Goal: Find specific page/section: Find specific page/section

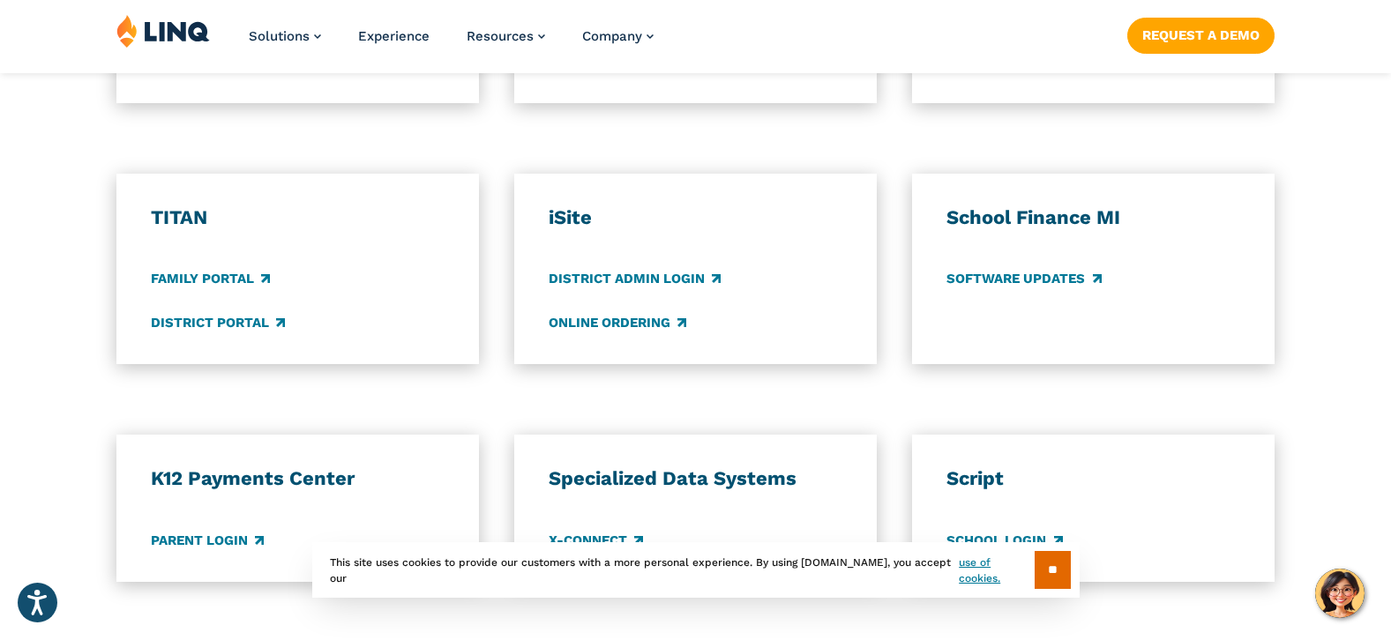
scroll to position [1338, 0]
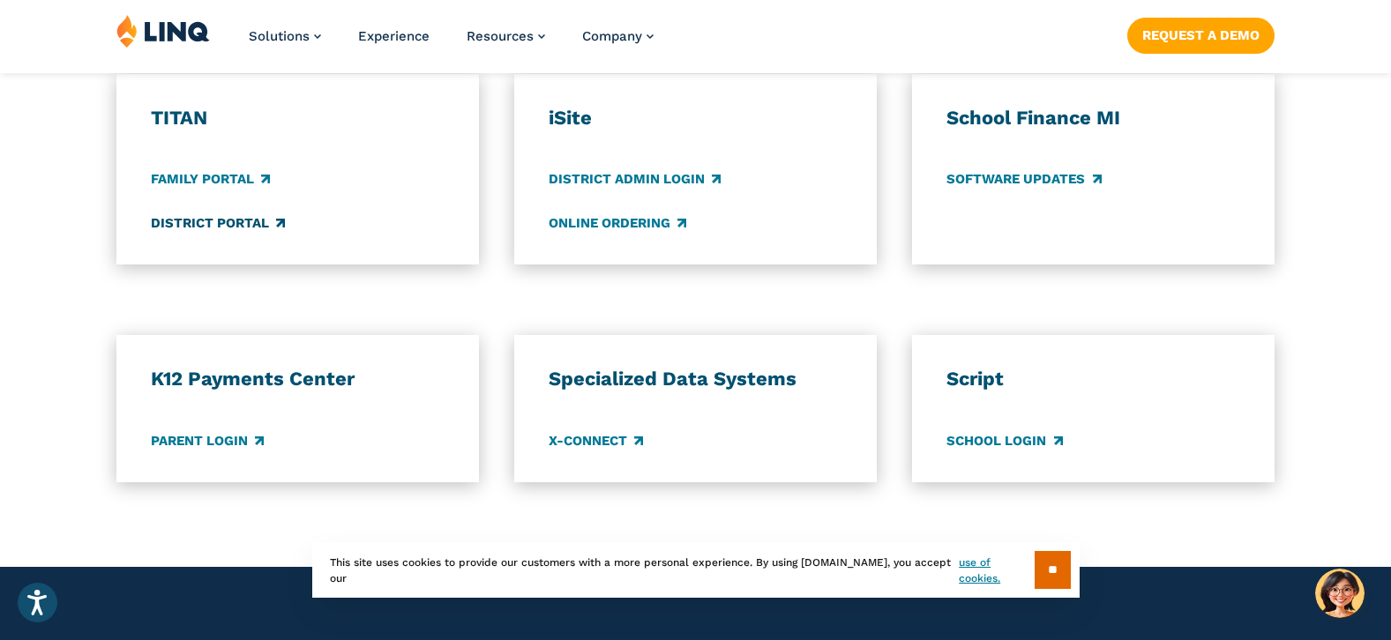
click at [198, 221] on link "District Portal" at bounding box center [218, 222] width 134 height 19
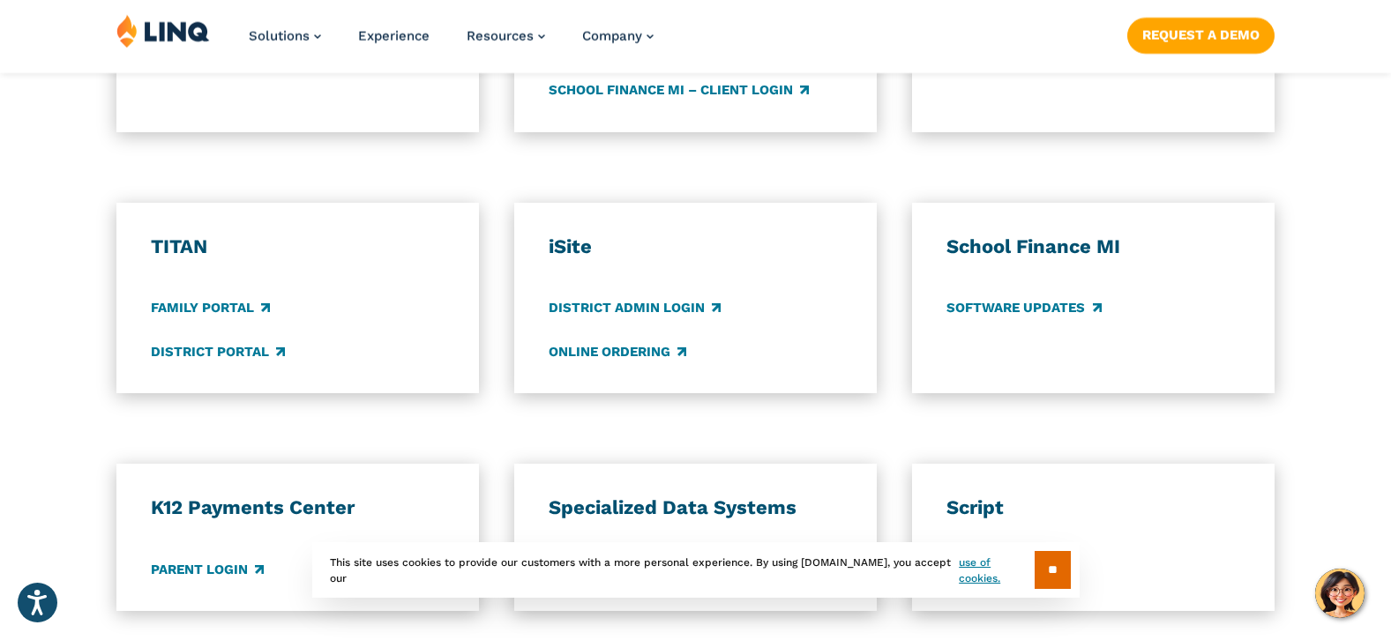
scroll to position [1221, 0]
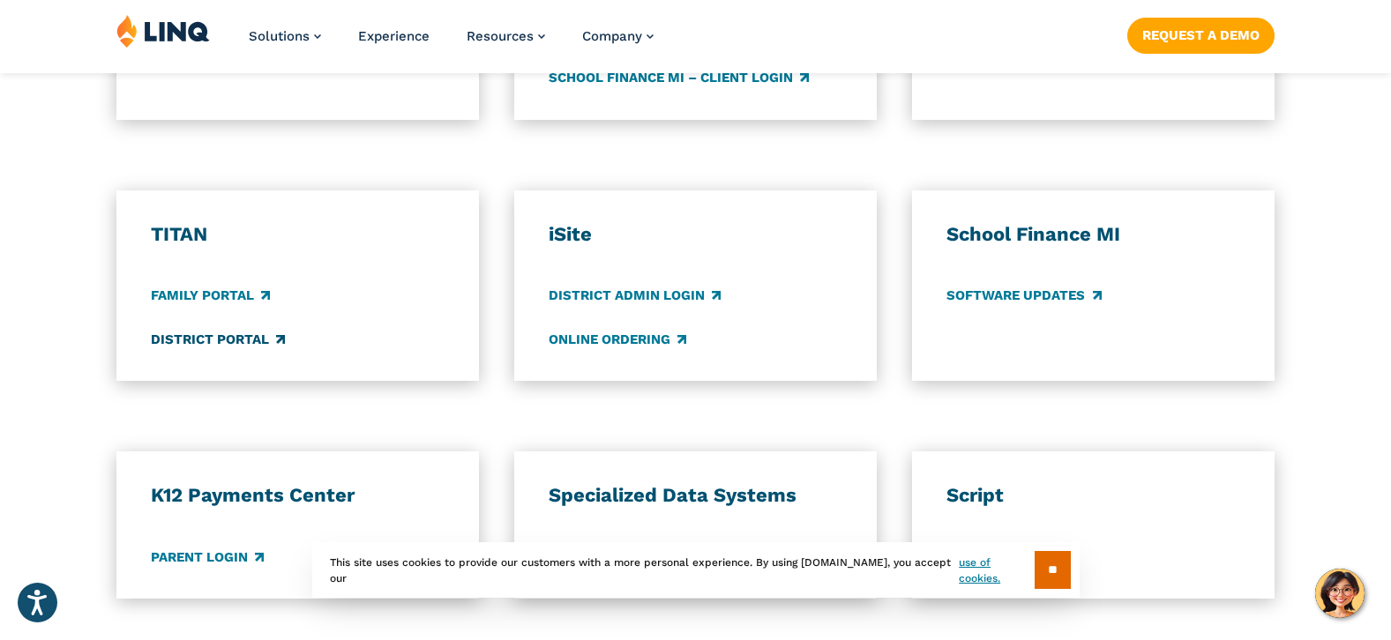
click at [215, 335] on link "District Portal" at bounding box center [218, 339] width 134 height 19
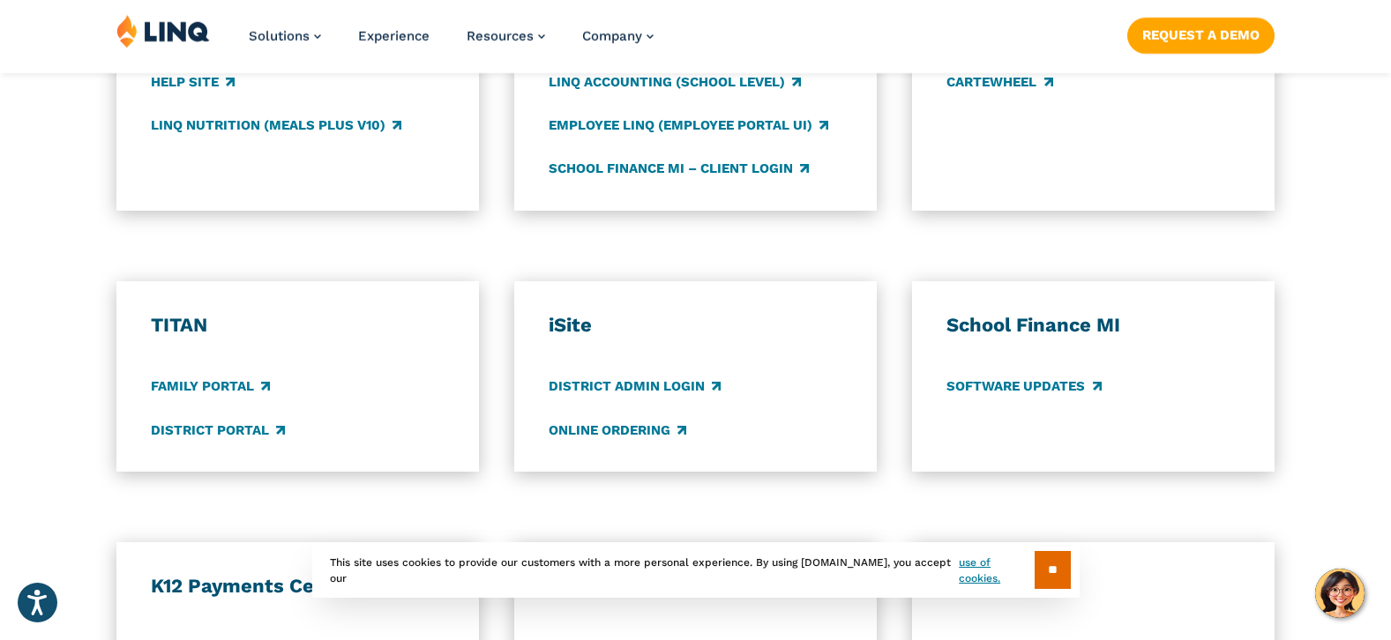
scroll to position [1138, 0]
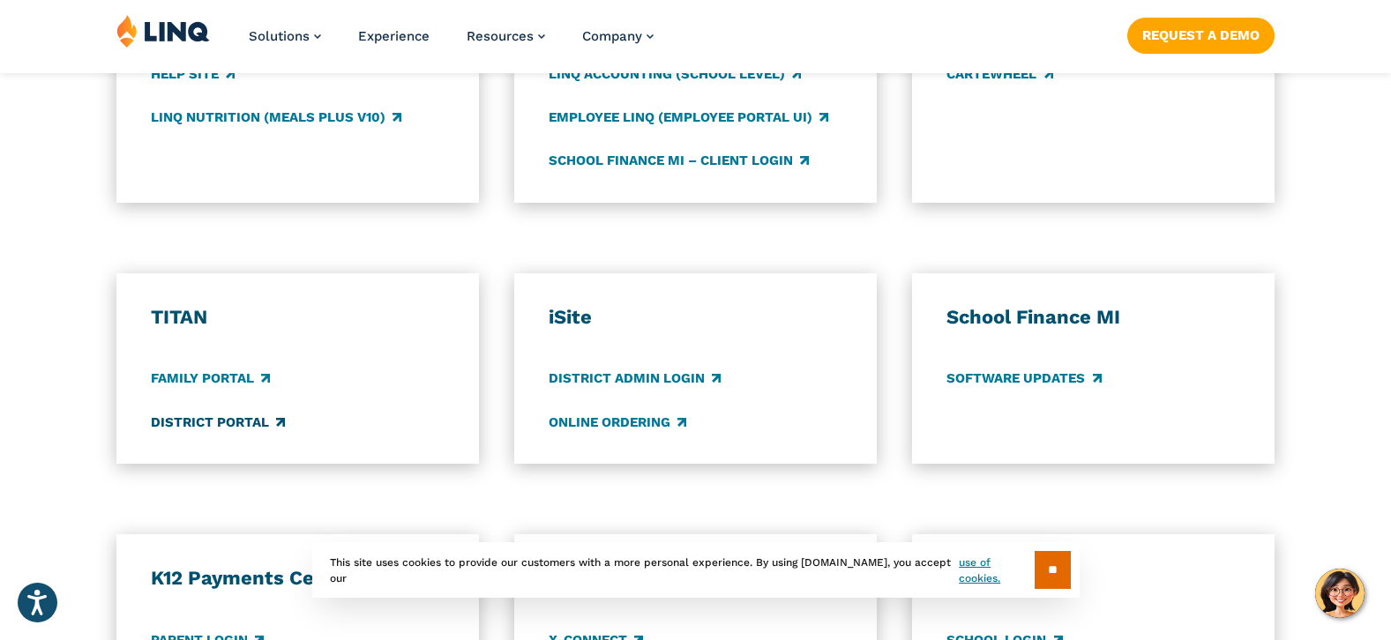
click at [198, 421] on link "District Portal" at bounding box center [218, 422] width 134 height 19
